Goal: Transaction & Acquisition: Purchase product/service

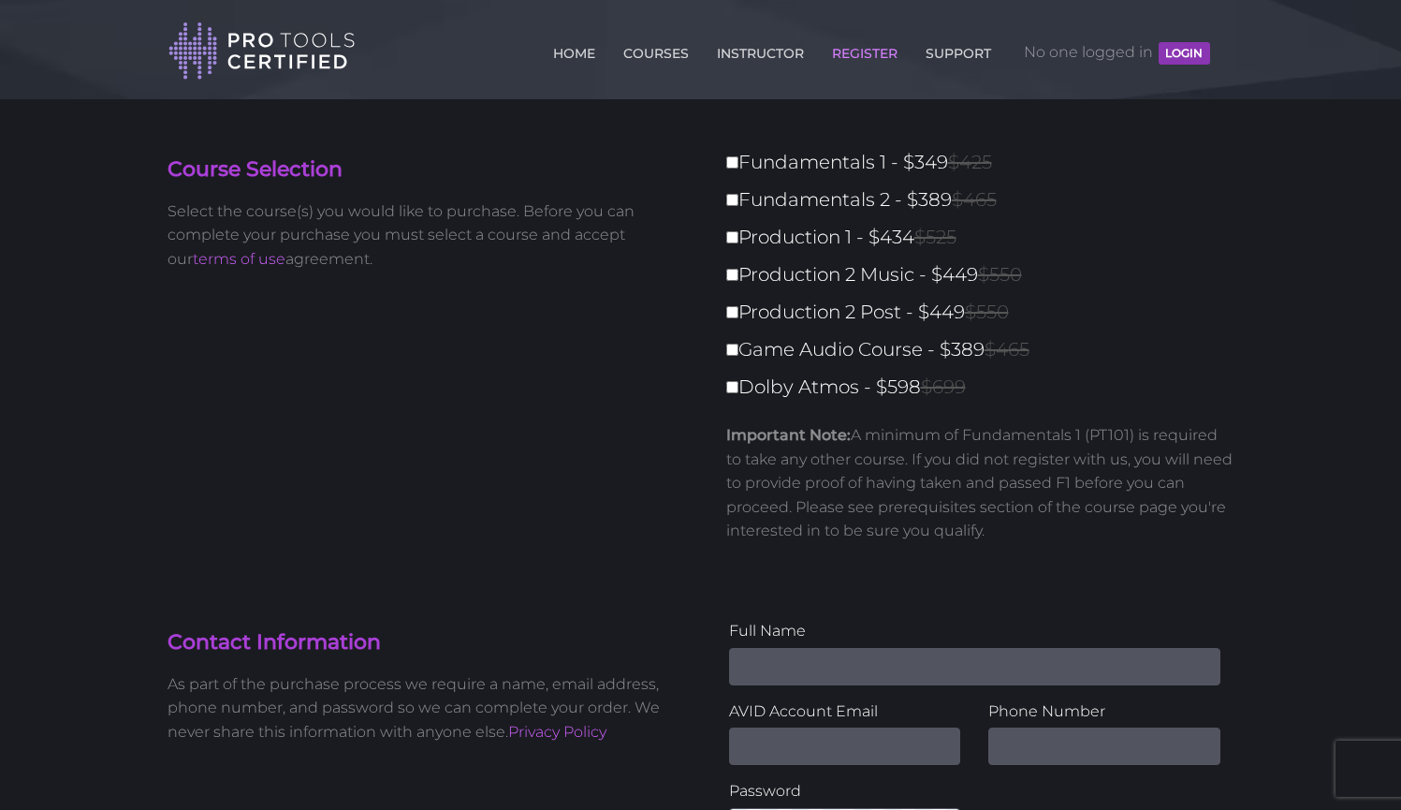
click at [737, 242] on label "Production 1 - $434 $525" at bounding box center [986, 237] width 520 height 33
click at [737, 242] on input "Production 1 - $434 $525" at bounding box center [732, 237] width 12 height 12
checkbox input "true"
type input "434"
click at [736, 271] on label "Production 2 Music - $449 $550" at bounding box center [986, 274] width 520 height 33
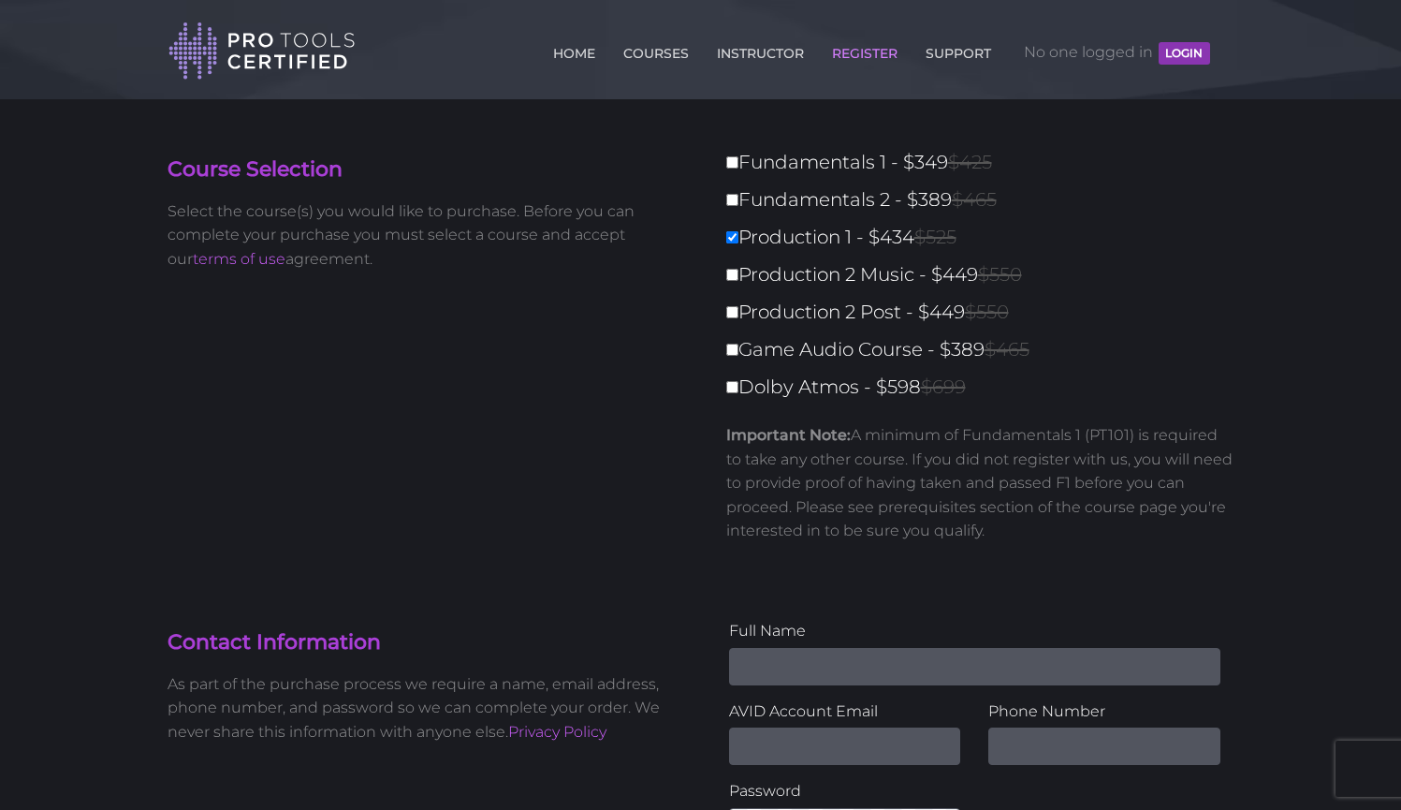
click at [736, 271] on input "Production 2 Music - $449 $550" at bounding box center [732, 275] width 12 height 12
checkbox input "true"
type input "883"
click at [652, 49] on link "COURSES" at bounding box center [656, 50] width 75 height 30
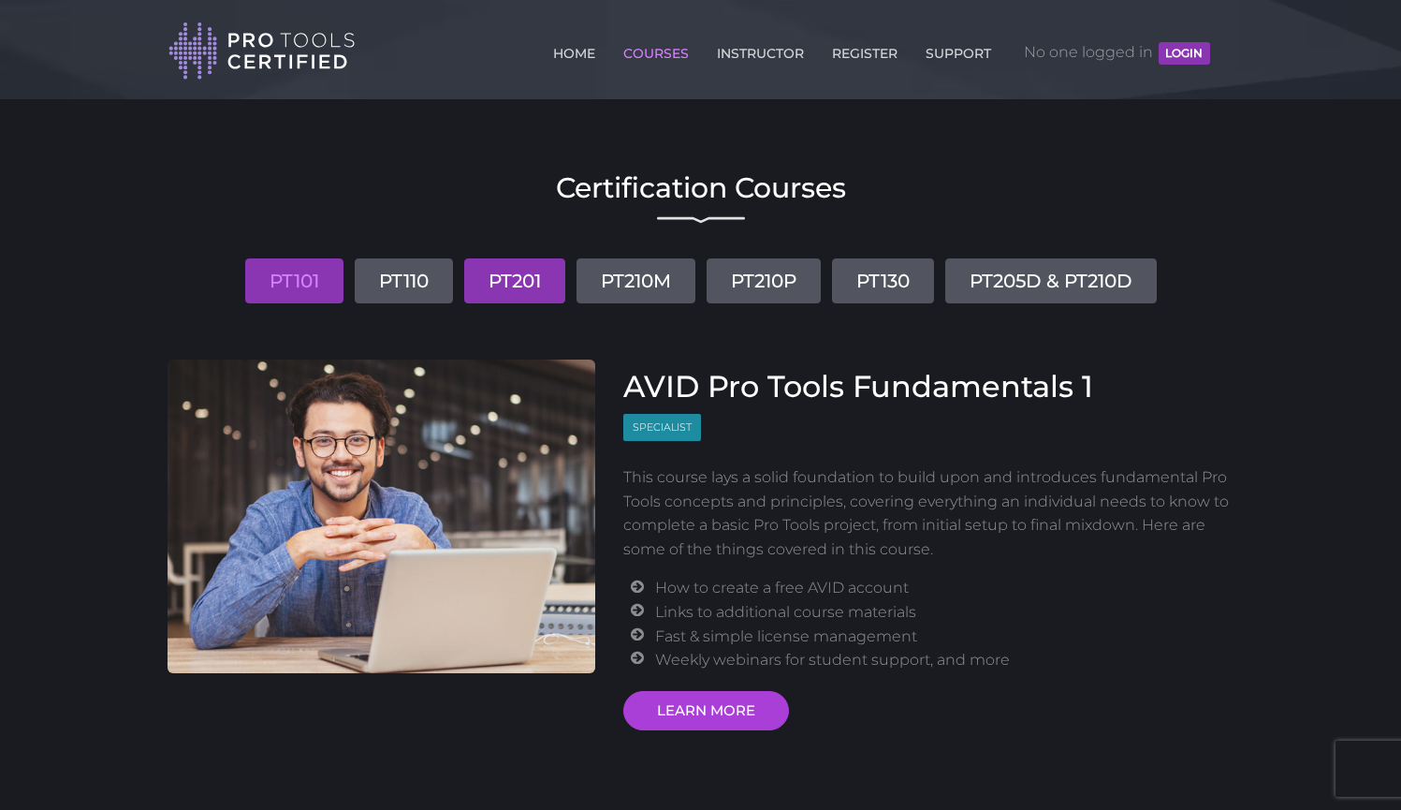
click at [544, 292] on link "PT201" at bounding box center [514, 280] width 101 height 45
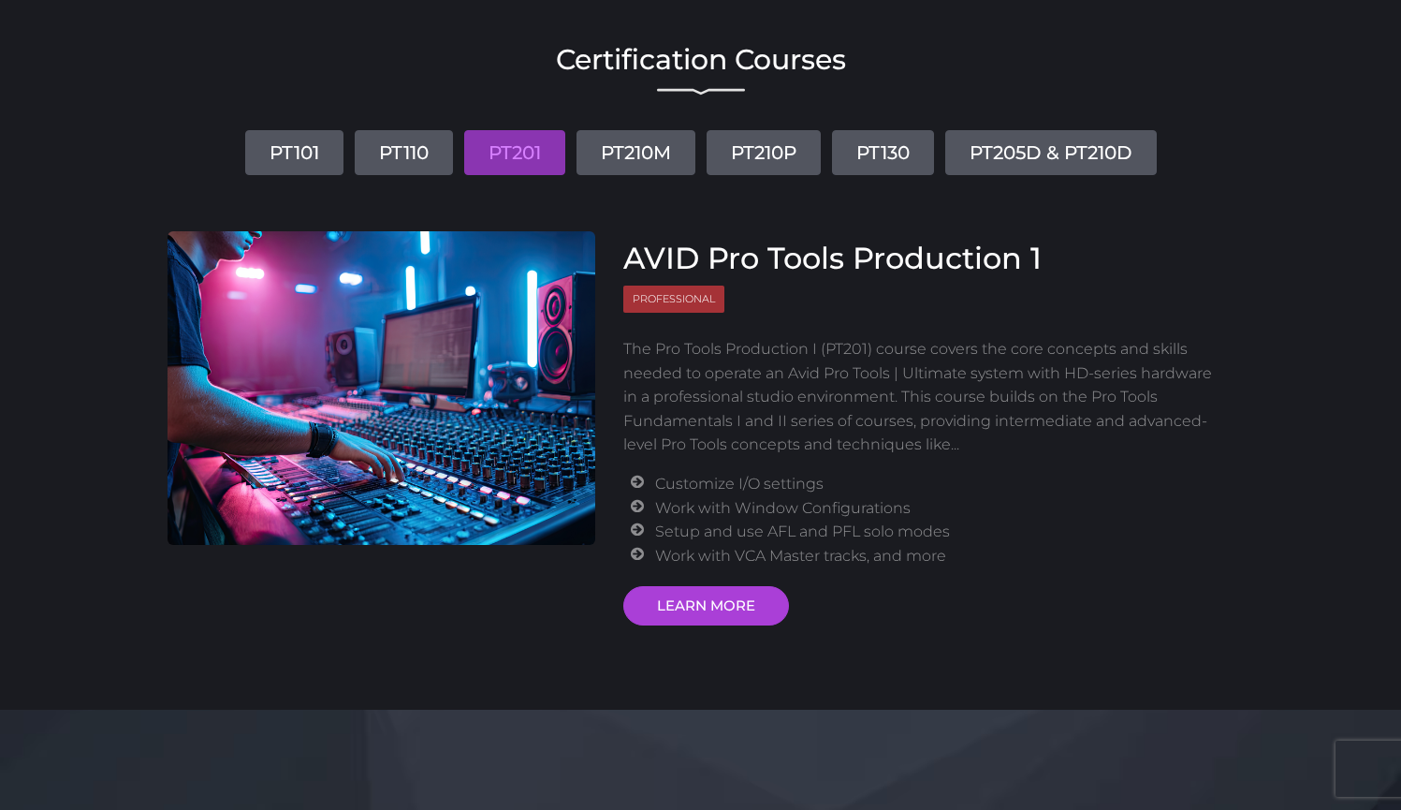
scroll to position [135, 0]
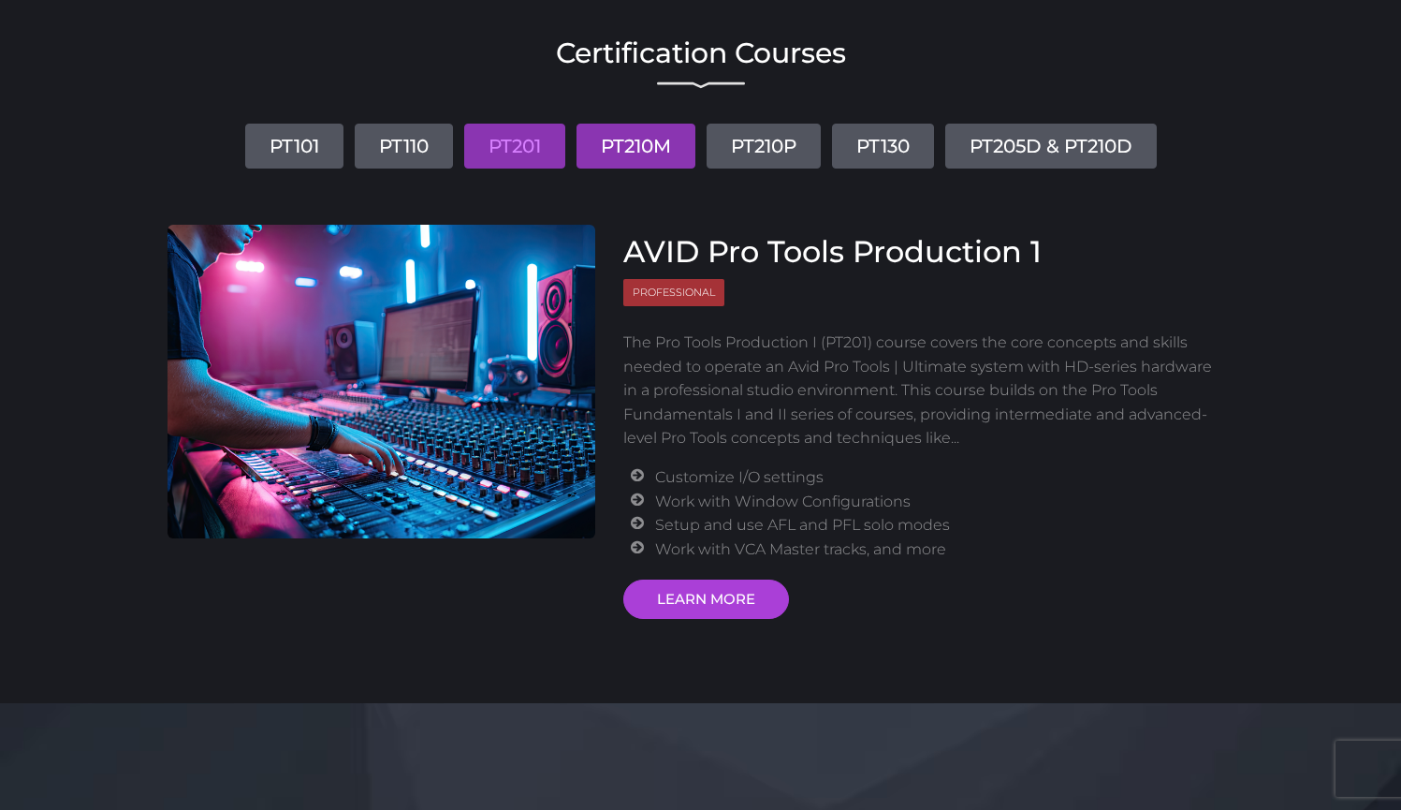
click at [636, 139] on link "PT210M" at bounding box center [636, 146] width 119 height 45
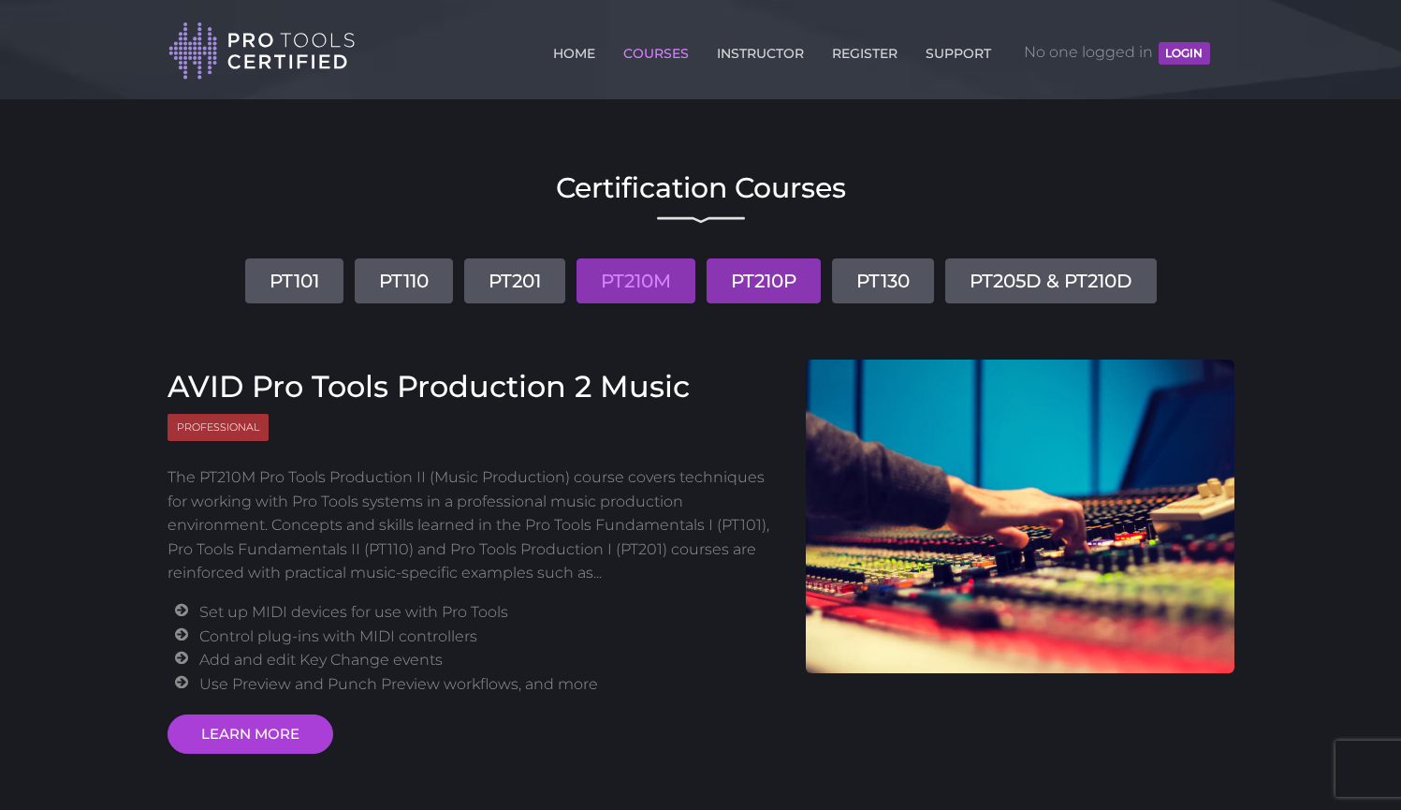
scroll to position [0, 0]
click at [790, 278] on link "PT210P" at bounding box center [764, 280] width 114 height 45
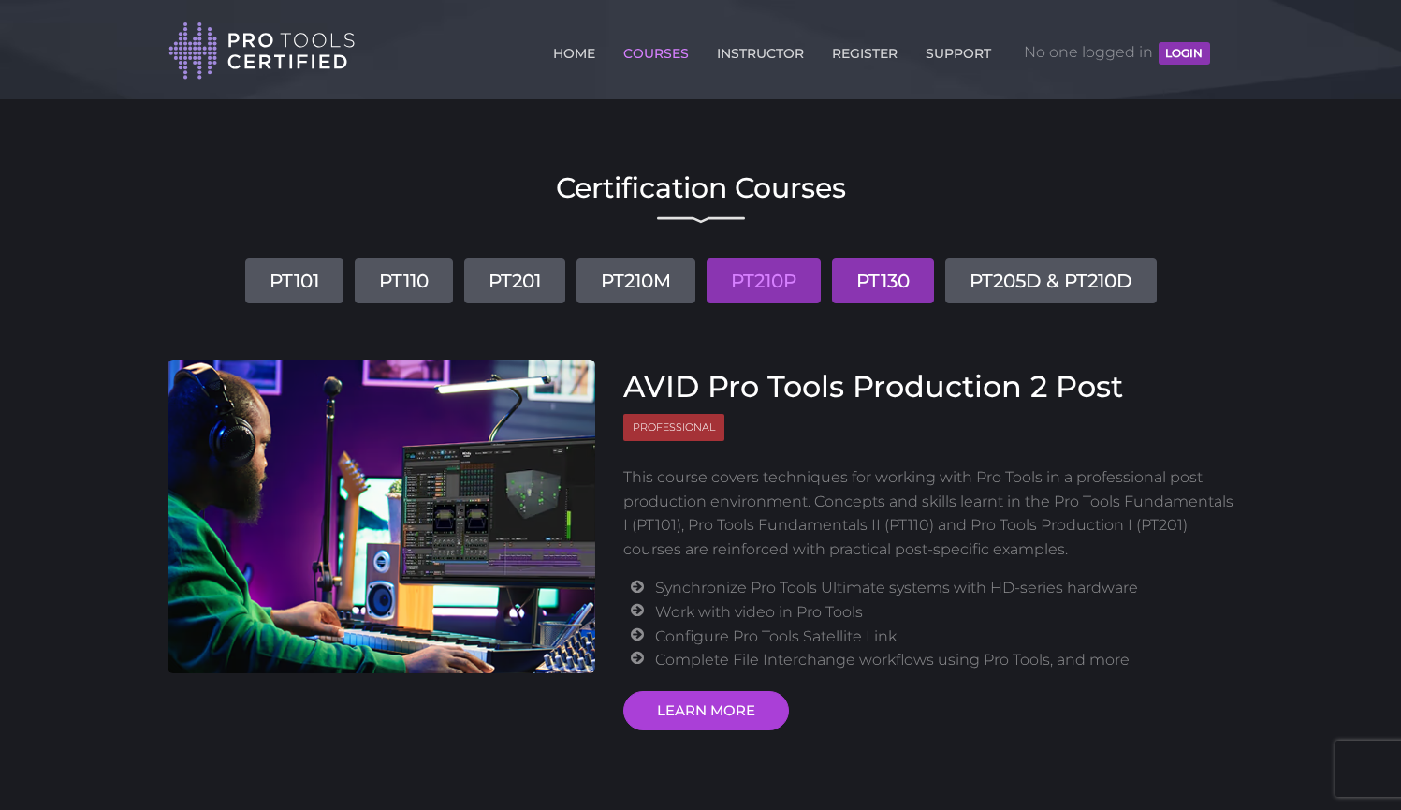
click at [896, 278] on link "PT130" at bounding box center [883, 280] width 102 height 45
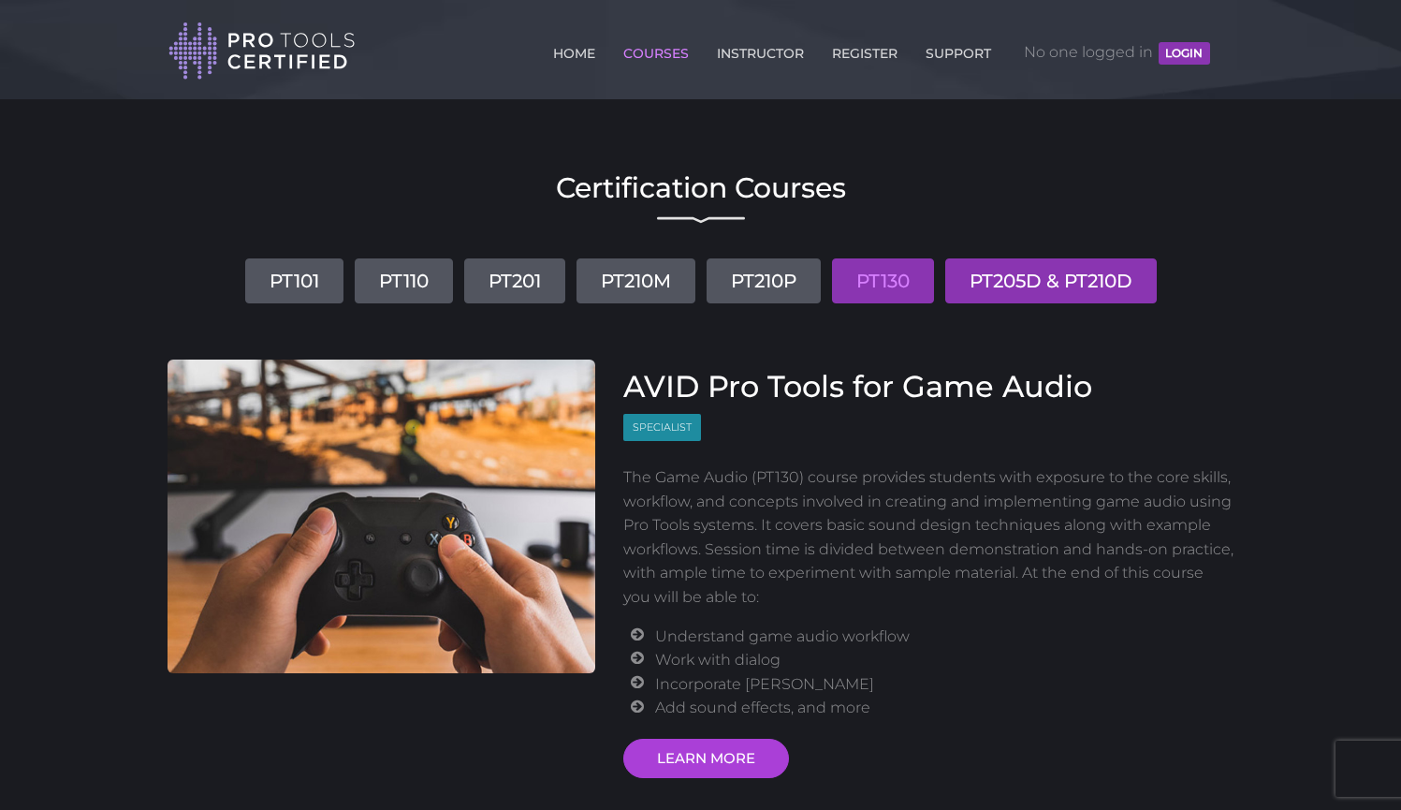
click at [1041, 265] on link "PT205D & PT210D" at bounding box center [1052, 280] width 212 height 45
